Goal: Information Seeking & Learning: Learn about a topic

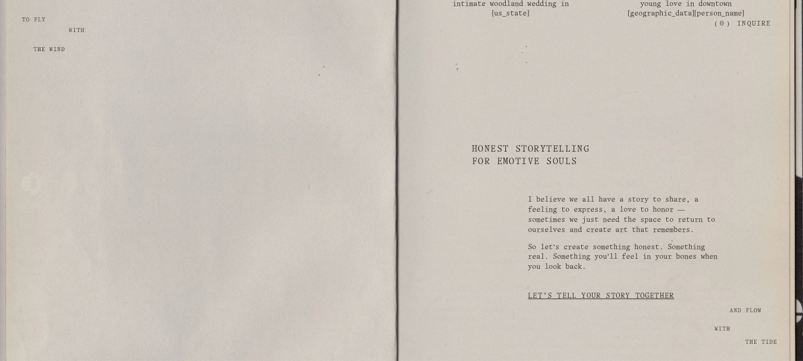
scroll to position [2039, 0]
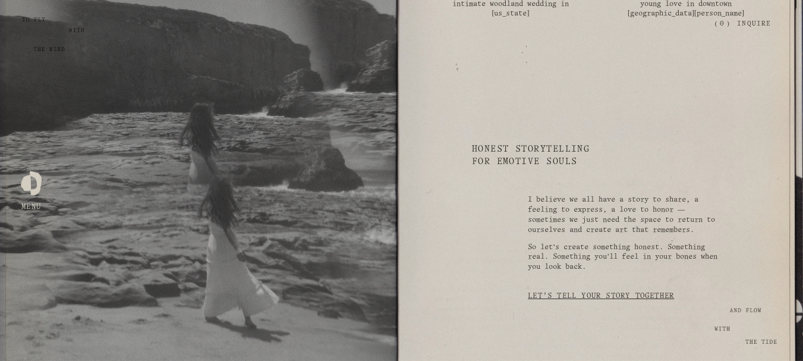
click at [614, 294] on link "Let's tell your story together" at bounding box center [601, 296] width 146 height 23
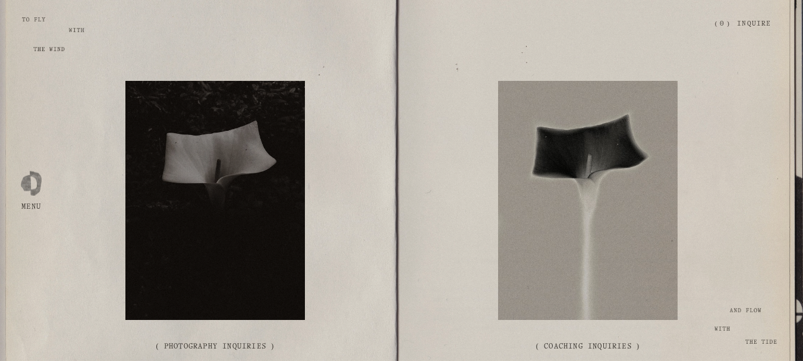
click at [31, 186] on div at bounding box center [31, 180] width 21 height 21
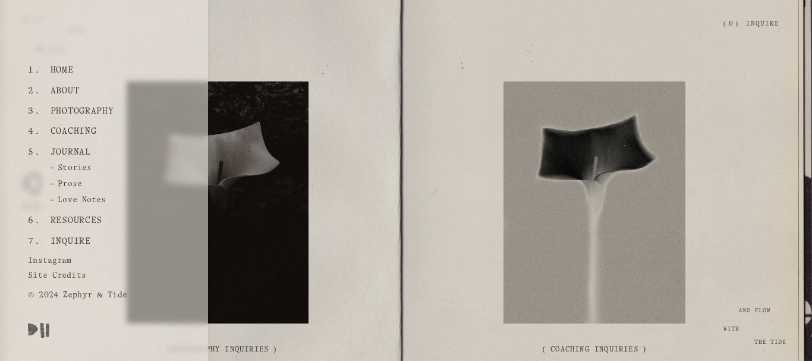
click at [70, 241] on link "Inquire" at bounding box center [70, 241] width 49 height 20
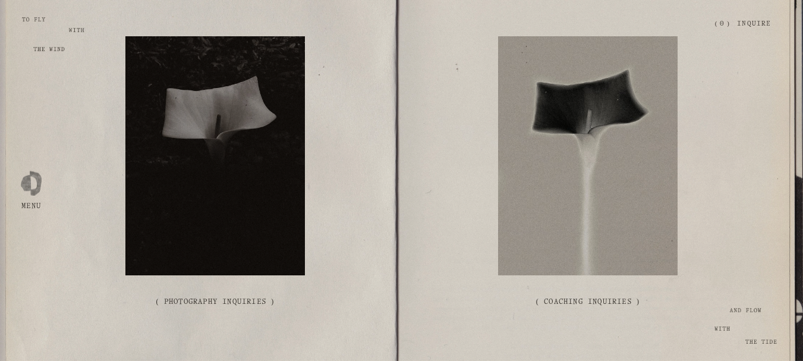
scroll to position [89, 0]
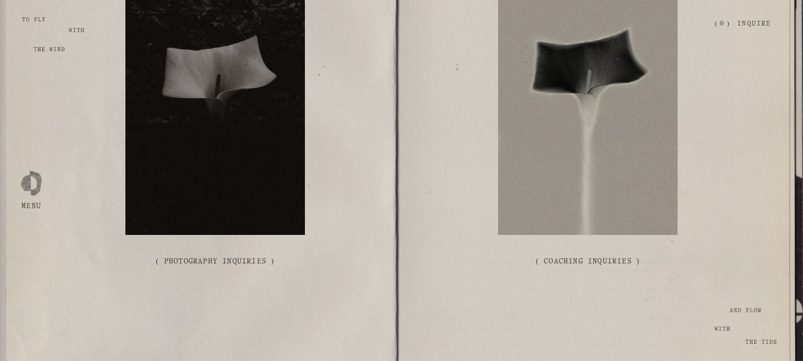
click at [244, 259] on link "( Photography Inquiries )" at bounding box center [215, 261] width 180 height 38
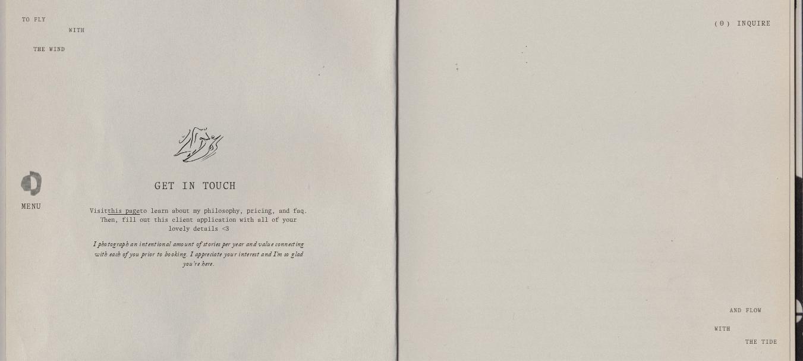
click at [260, 185] on h1 "Get In Touch" at bounding box center [199, 187] width 220 height 12
drag, startPoint x: 256, startPoint y: 183, endPoint x: 147, endPoint y: 193, distance: 109.3
click at [147, 193] on h1 "Get In Touch" at bounding box center [199, 187] width 220 height 12
click at [98, 175] on div "Get In Touch   Visit this page to learn about my philosophy, pricing, and faq. …" at bounding box center [199, 180] width 398 height 178
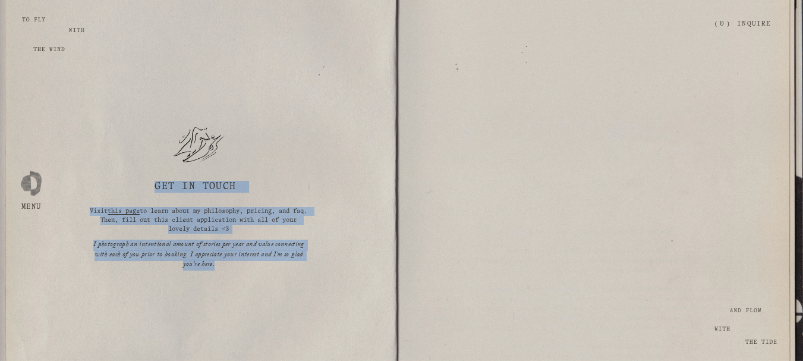
drag, startPoint x: 155, startPoint y: 181, endPoint x: 322, endPoint y: 267, distance: 188.5
click at [322, 267] on div "Get In Touch   Visit this page to learn about my philosophy, pricing, and faq. …" at bounding box center [199, 180] width 398 height 178
copy div "Get In Touch   Visit this page to learn about my philosophy, pricing, and faq. …"
click at [290, 186] on h1 "Get In Touch" at bounding box center [199, 187] width 220 height 12
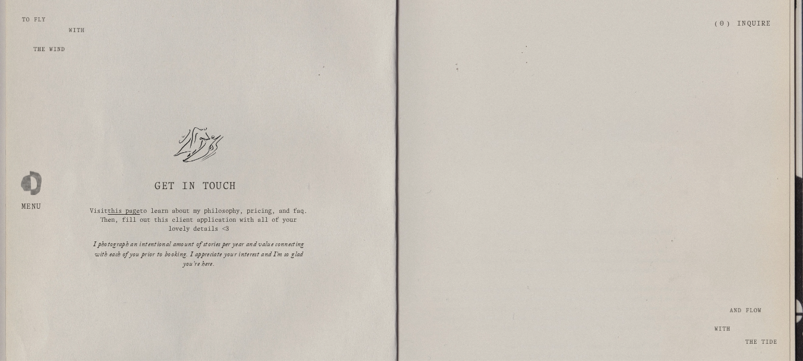
scroll to position [740, 0]
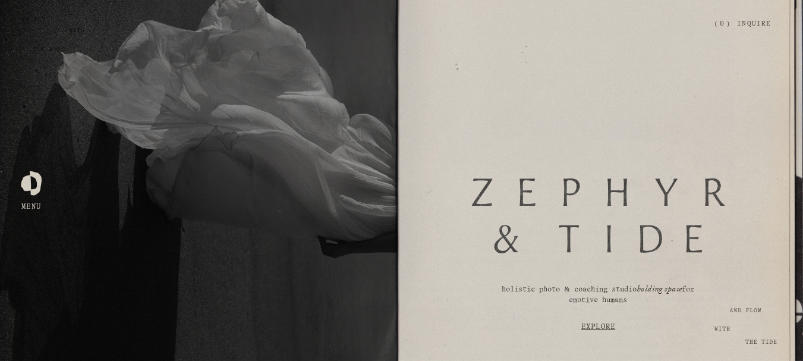
click at [35, 184] on div at bounding box center [31, 180] width 21 height 21
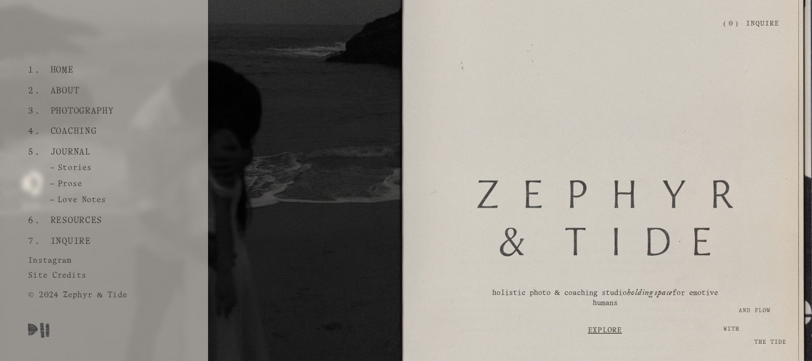
click at [70, 109] on link "Photography" at bounding box center [82, 111] width 73 height 20
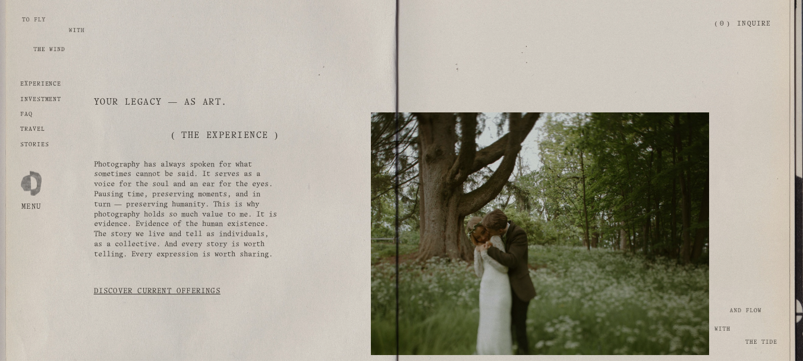
click at [129, 174] on p "Photography has always spoken for what sometimes cannot be said. It serves as a…" at bounding box center [186, 210] width 185 height 100
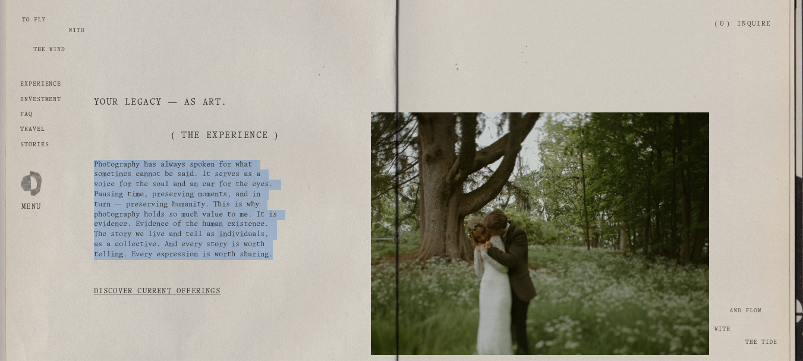
drag, startPoint x: 94, startPoint y: 163, endPoint x: 209, endPoint y: 269, distance: 156.1
click at [209, 260] on p "Photography has always spoken for what sometimes cannot be said. It serves as a…" at bounding box center [186, 210] width 185 height 100
copy p "Photography has always spoken for what sometimes cannot be said. It serves as a…"
click at [271, 174] on p "Photography has always spoken for what sometimes cannot be said. It serves as a…" at bounding box center [186, 210] width 185 height 100
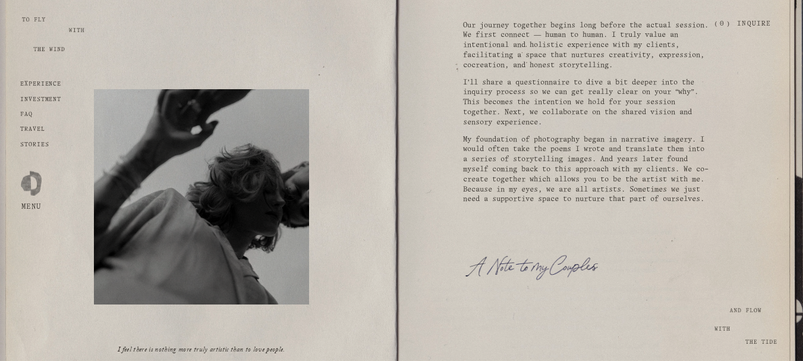
scroll to position [535, 0]
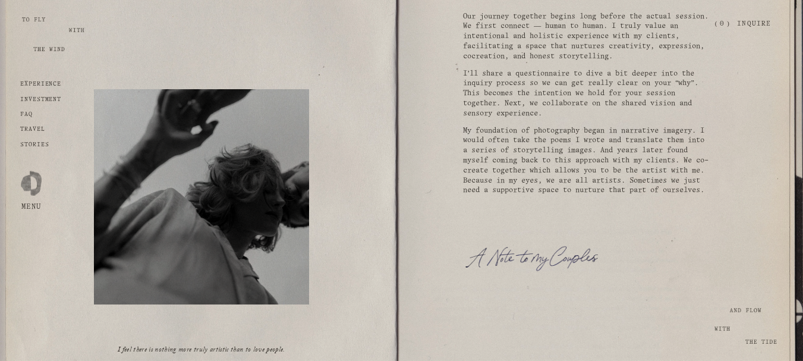
click at [504, 172] on p "My foundation of photography began in narrative imagery. I would often take the…" at bounding box center [586, 161] width 246 height 70
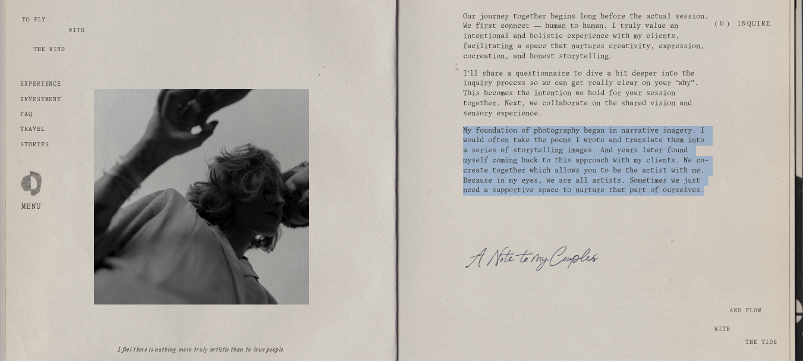
drag, startPoint x: 464, startPoint y: 143, endPoint x: 720, endPoint y: 217, distance: 266.2
click at [720, 217] on div "experience investment FAQ travel Stories Your Legacy — as art. ( the experience…" at bounding box center [401, 223] width 803 height 1357
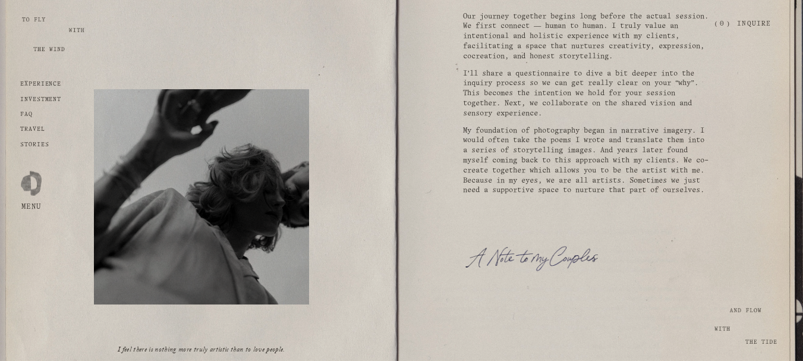
click at [687, 117] on p "I’ll share a questionnaire to dive a bit deeper into the inquiry process so we …" at bounding box center [586, 94] width 246 height 50
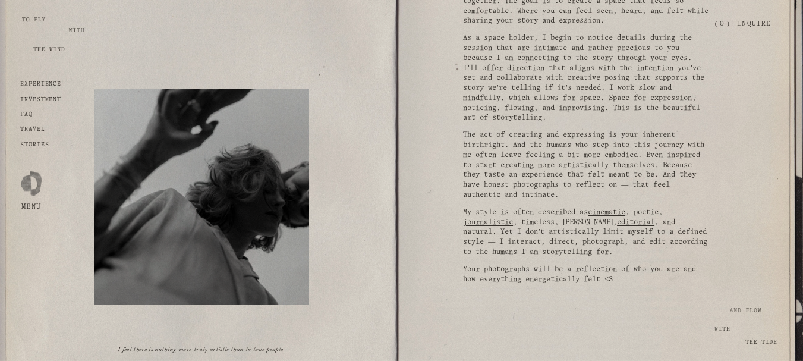
scroll to position [951, 0]
